Goal: Communication & Community: Share content

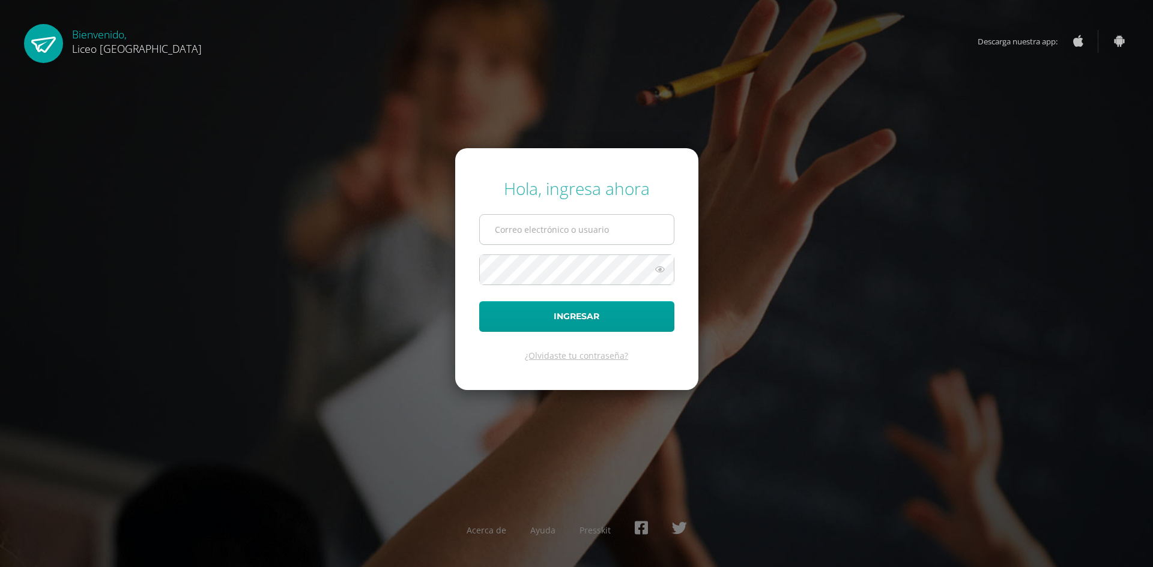
click at [524, 223] on input "text" at bounding box center [577, 229] width 194 height 29
type input "[PERSON_NAME][EMAIL_ADDRESS][DOMAIN_NAME]"
click at [479, 301] on button "Ingresar" at bounding box center [576, 316] width 195 height 31
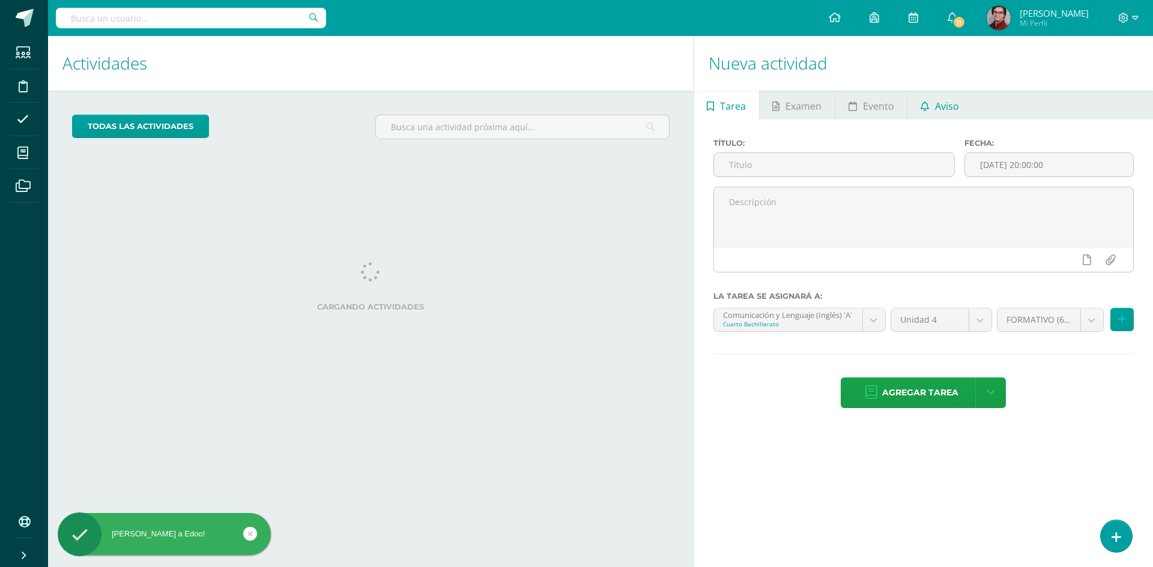
click at [946, 105] on span "Aviso" at bounding box center [947, 106] width 24 height 29
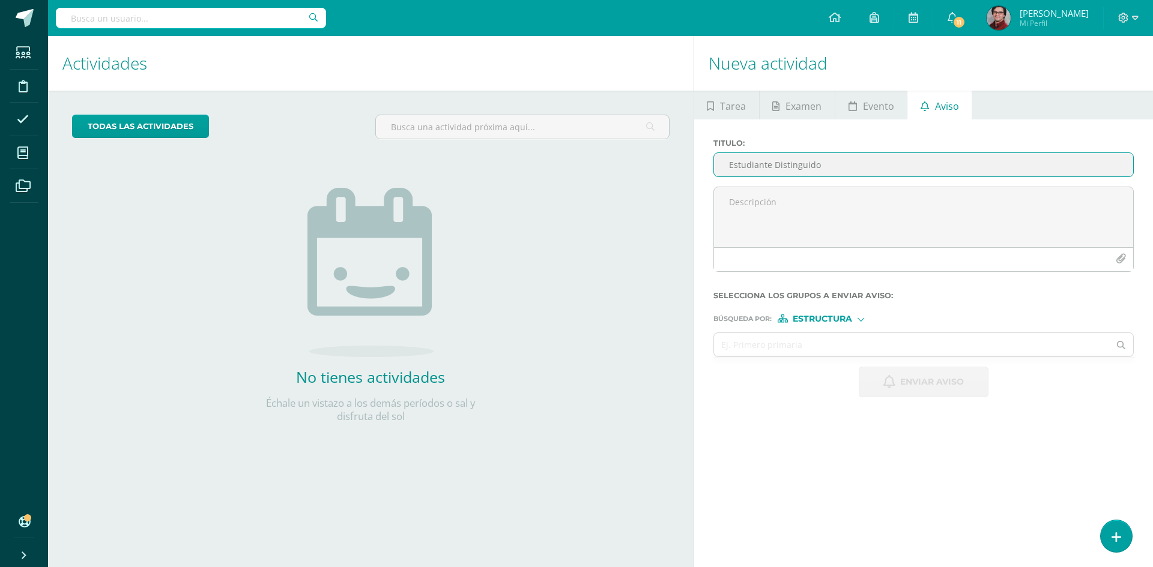
drag, startPoint x: 760, startPoint y: 163, endPoint x: 729, endPoint y: 169, distance: 31.9
click at [729, 169] on input "Estudiante Distinguido" at bounding box center [923, 164] width 419 height 23
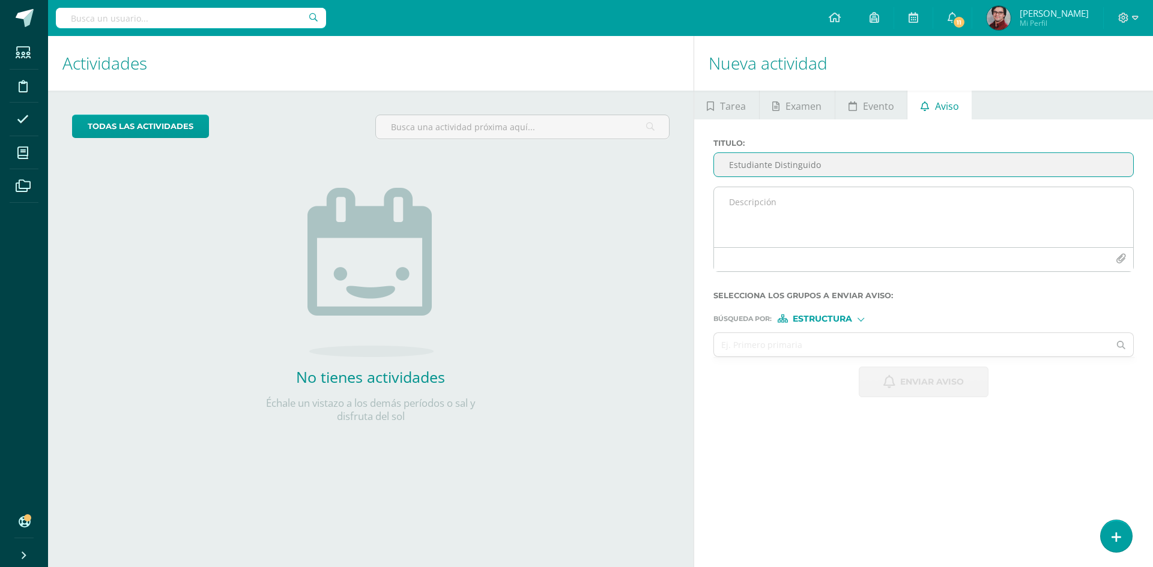
type input "Estudiante Distinguido"
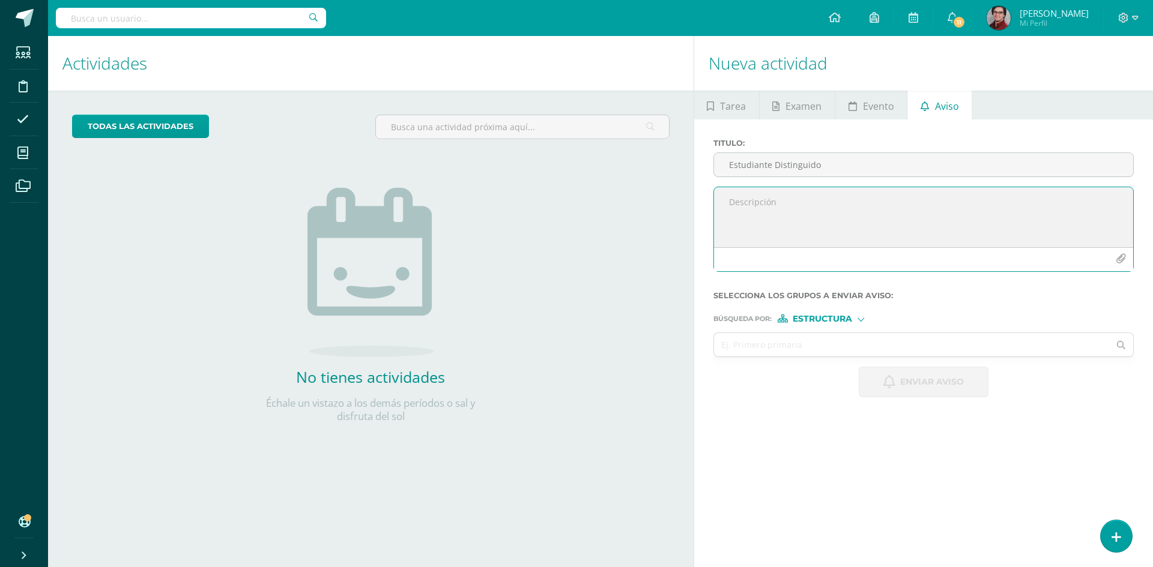
click at [1118, 259] on icon "button" at bounding box center [1120, 259] width 10 height 10
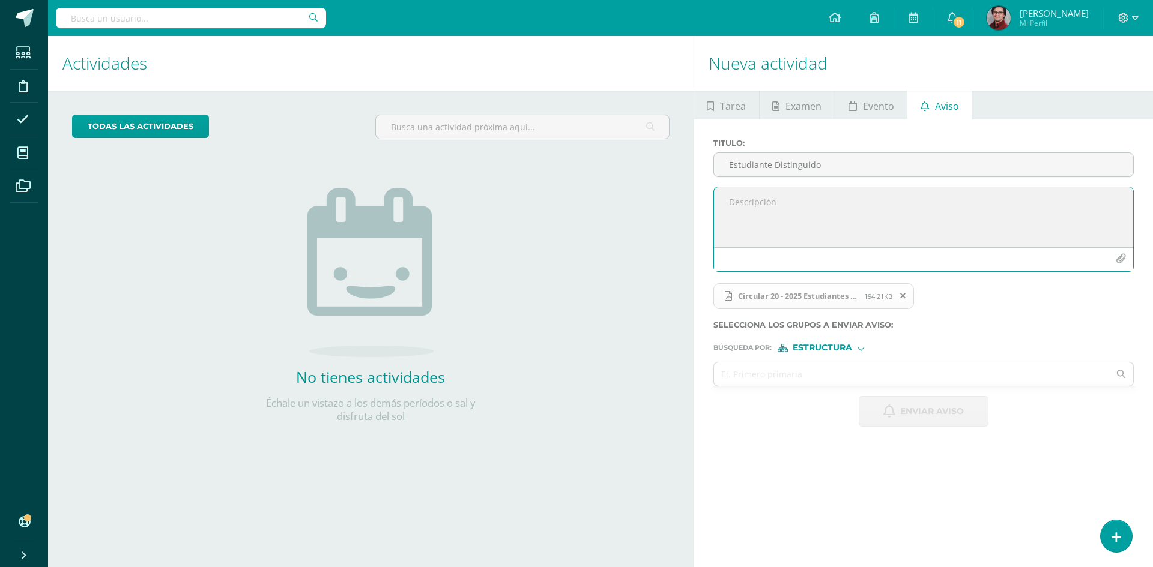
click at [806, 209] on textarea at bounding box center [923, 217] width 419 height 60
paste textarea "erán reconocidos en el Acto Cívico de [DATE] por motivo de ser el Primer Promed…"
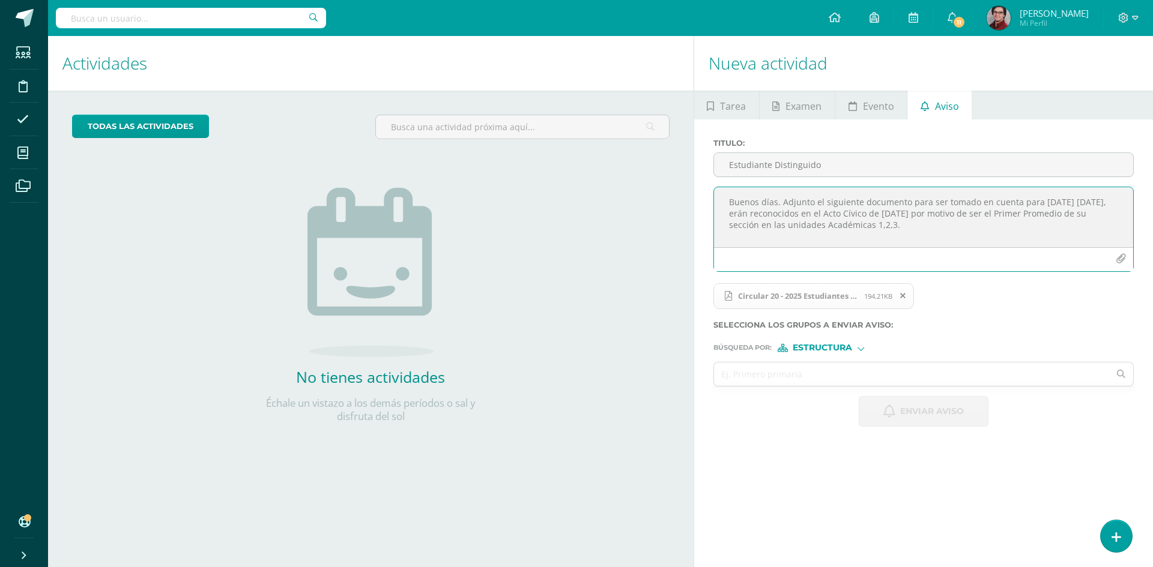
click at [797, 212] on textarea "Buenos días. Adjunto el siguiente documento para ser tomado en cuenta para [DAT…" at bounding box center [923, 217] width 419 height 60
click at [931, 216] on textarea "Buenos días. Adjunto el siguiente documento para ser tomado en cuenta para [DAT…" at bounding box center [923, 217] width 419 height 60
drag, startPoint x: 1004, startPoint y: 214, endPoint x: 1044, endPoint y: 214, distance: 39.6
click at [1044, 214] on textarea "Buenos días. Adjunto el siguiente documento para ser tomado en cuenta para [DAT…" at bounding box center [923, 217] width 419 height 60
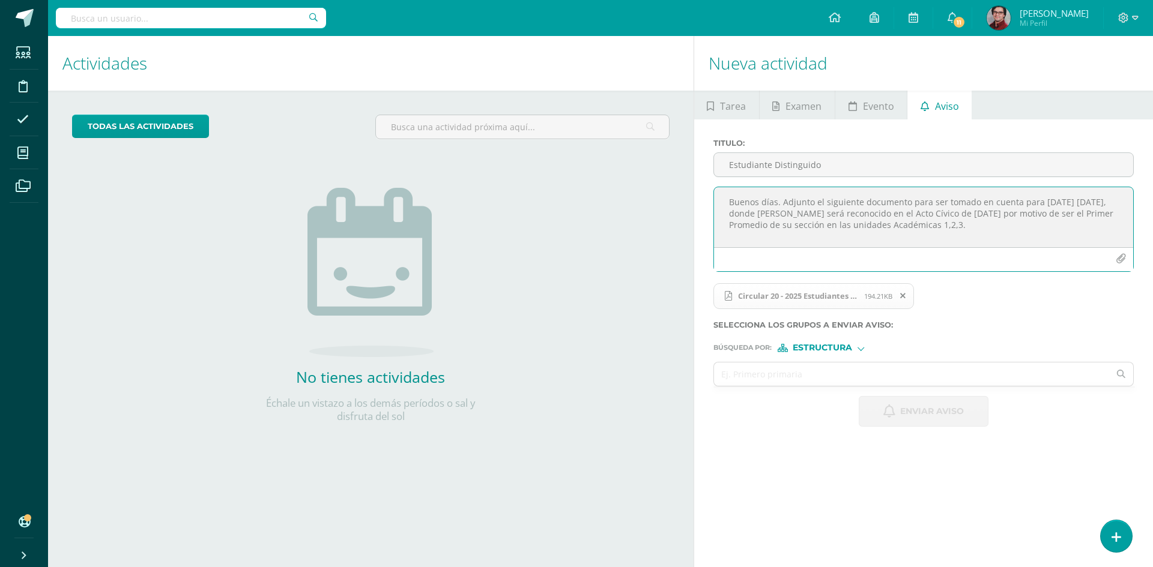
click at [1044, 214] on textarea "Buenos días. Adjunto el siguiente documento para ser tomado en cuenta para [DAT…" at bounding box center [923, 217] width 419 height 60
drag, startPoint x: 1044, startPoint y: 214, endPoint x: 999, endPoint y: 213, distance: 45.0
click at [999, 213] on textarea "Buenos días. Adjunto el siguiente documento para ser tomado en cuenta para [DAT…" at bounding box center [923, 217] width 419 height 60
click at [985, 225] on textarea "Buenos días. Adjunto el siguiente documento para ser tomado en cuenta para [DAT…" at bounding box center [923, 217] width 419 height 60
click at [951, 222] on textarea "Buenos días. Adjunto el siguiente documento para ser tomado en cuenta para [DAT…" at bounding box center [923, 217] width 419 height 60
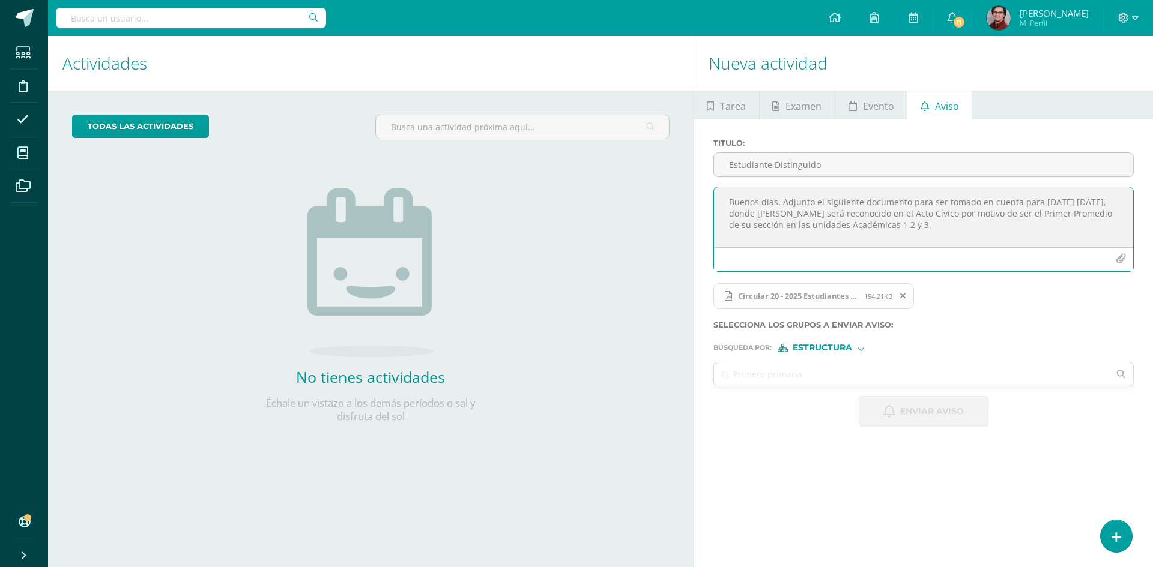
click at [968, 229] on textarea "Buenos días. Adjunto el siguiente documento para ser tomado en cuenta para [DAT…" at bounding box center [923, 217] width 419 height 60
type textarea "Buenos días. Adjunto el siguiente documento para ser tomado en cuenta para [DAT…"
click at [813, 347] on span "Estructura" at bounding box center [821, 348] width 59 height 7
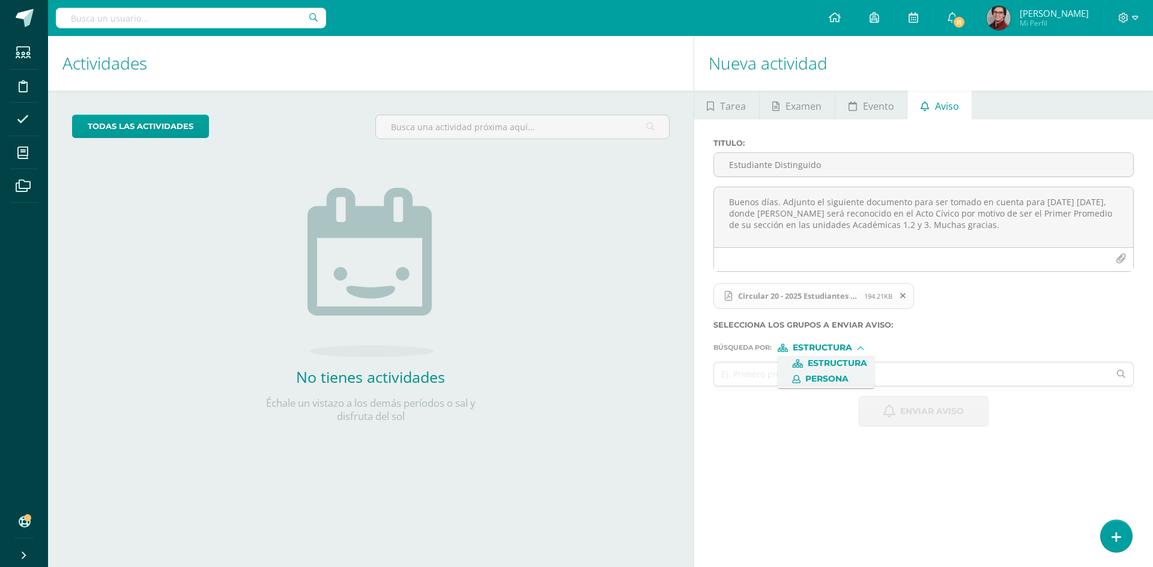
click at [827, 382] on span "Persona" at bounding box center [826, 379] width 43 height 7
click at [822, 380] on input "text" at bounding box center [912, 374] width 396 height 23
type input "[PERSON_NAME]"
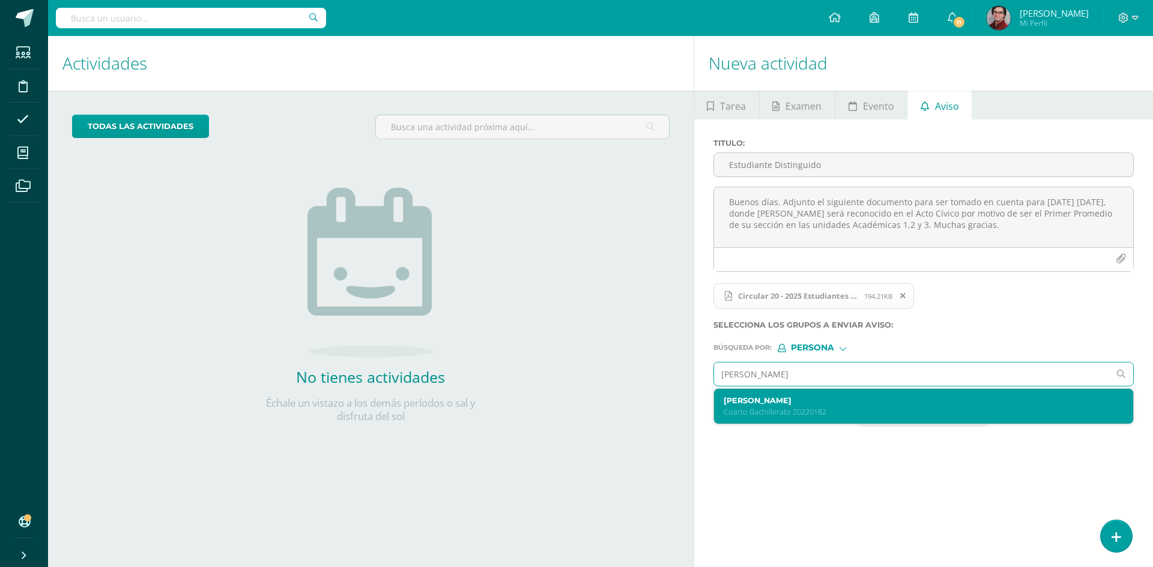
click at [821, 393] on div "[PERSON_NAME] Bachillerato 20220182" at bounding box center [923, 406] width 419 height 35
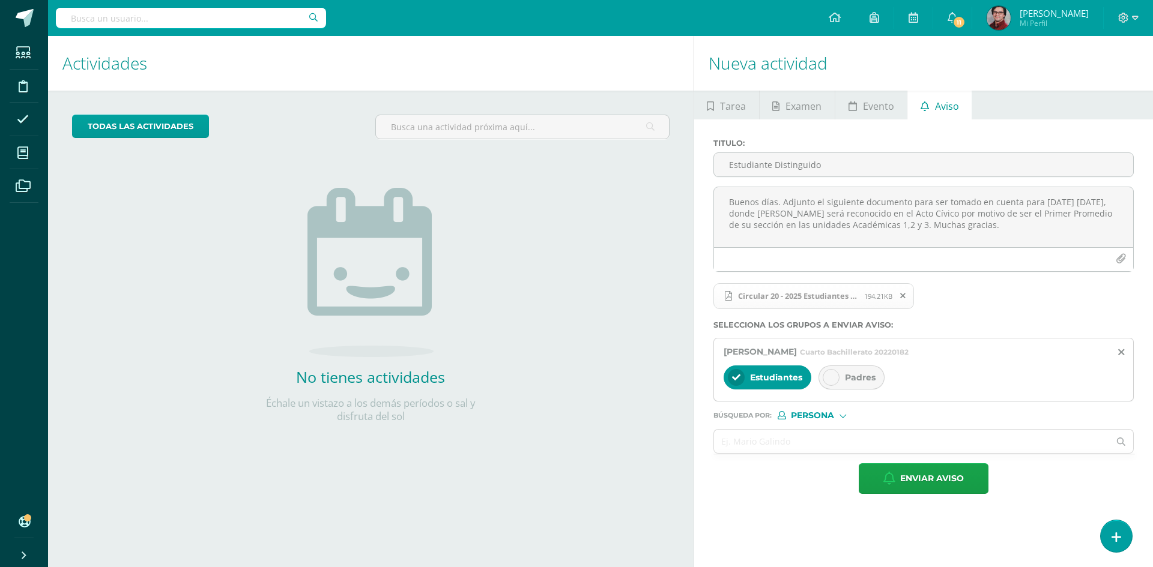
click at [871, 382] on span "Padres" at bounding box center [860, 377] width 31 height 11
click at [853, 226] on textarea "Buenos días. Adjunto el siguiente documento para ser tomado en cuenta para [DAT…" at bounding box center [923, 217] width 419 height 60
click at [987, 226] on textarea "Buenos días. Adjunto el siguiente documento para ser tomado en cuenta para [DAT…" at bounding box center [923, 217] width 419 height 60
click at [1043, 222] on textarea "Buenos días. Adjunto el siguiente documento para ser tomado en cuenta para [DAT…" at bounding box center [923, 217] width 419 height 60
type textarea "Buenos días. Adjunto el siguiente documento para ser tomado en cuenta para [DAT…"
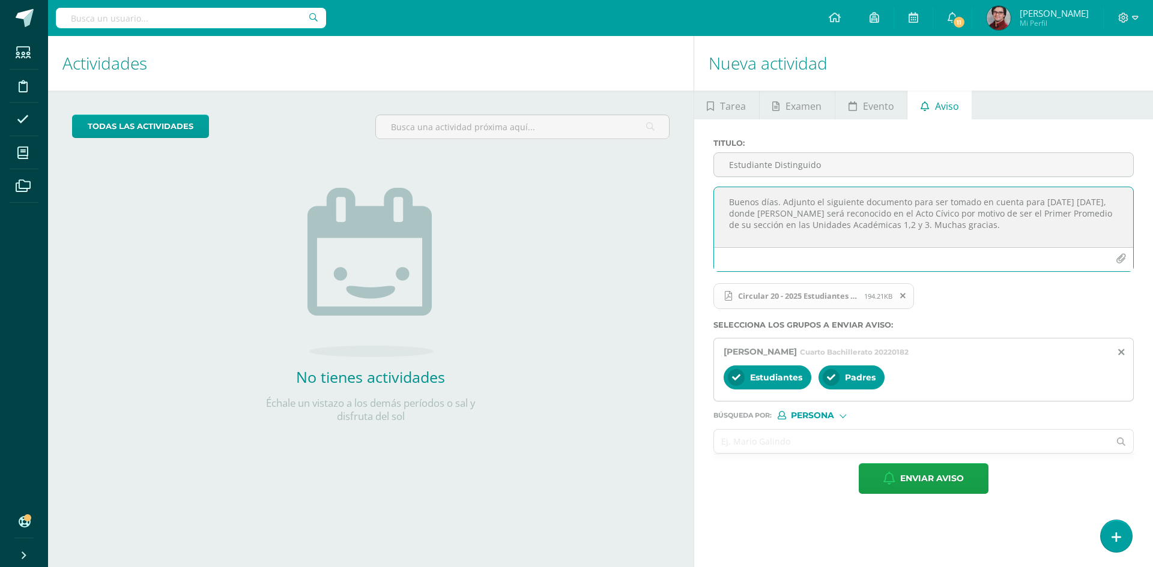
click at [848, 448] on input "text" at bounding box center [912, 441] width 396 height 23
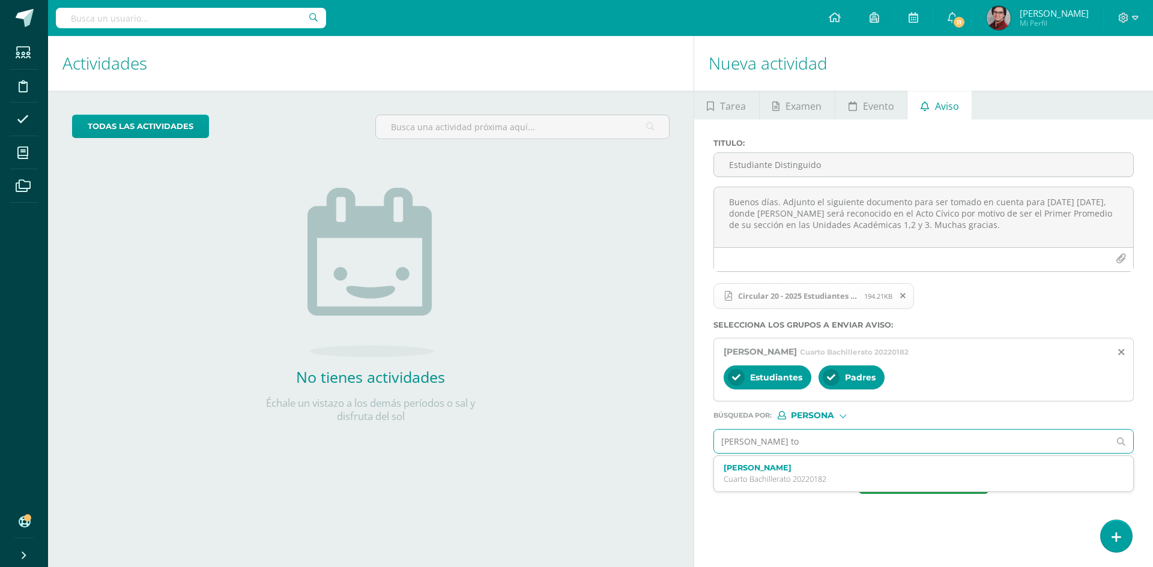
type input "[PERSON_NAME] toc"
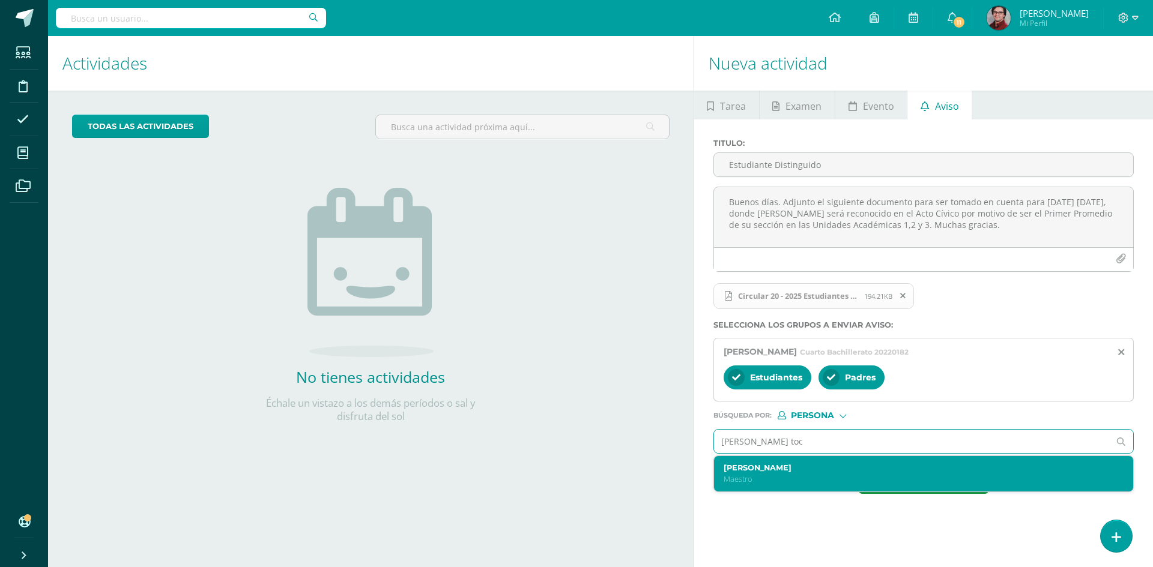
click at [797, 489] on div "[PERSON_NAME] Toc Maestro" at bounding box center [923, 473] width 419 height 35
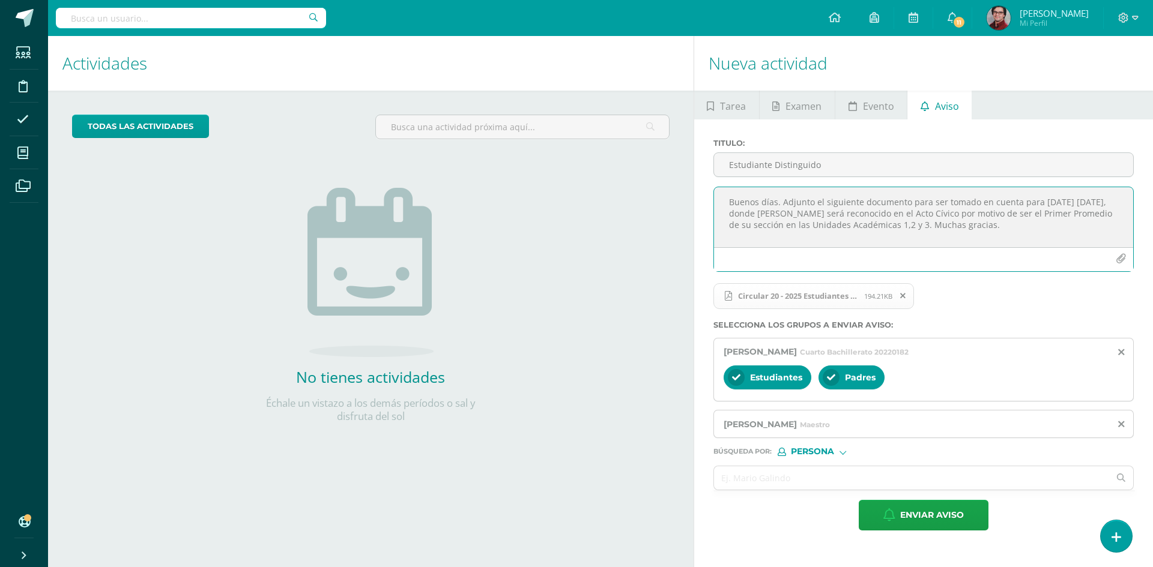
click at [946, 227] on textarea "Buenos días. Adjunto el siguiente documento para ser tomado en cuenta para [DAT…" at bounding box center [923, 217] width 419 height 60
type textarea "Buenos días. Adjunto el siguiente documento para ser tomado en cuenta para [DAT…"
click at [934, 511] on span "Enviar aviso" at bounding box center [932, 515] width 64 height 29
